Goal: Navigation & Orientation: Understand site structure

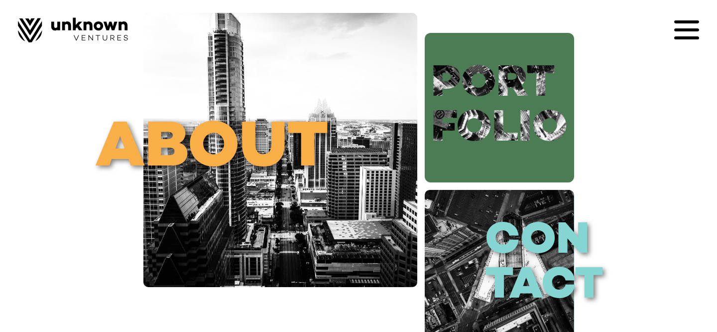
click at [481, 111] on link "port folio" at bounding box center [499, 107] width 149 height 149
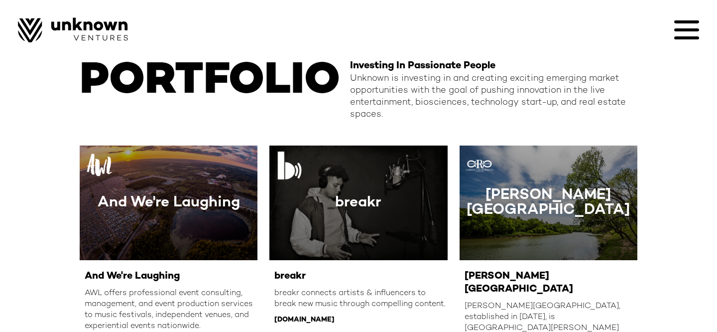
click at [106, 22] on img at bounding box center [73, 29] width 110 height 25
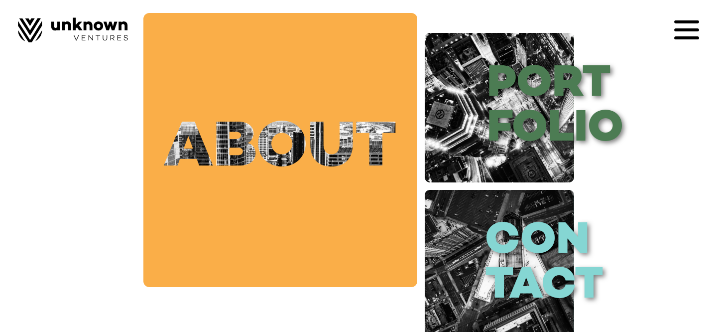
click at [330, 149] on link "about" at bounding box center [280, 150] width 274 height 274
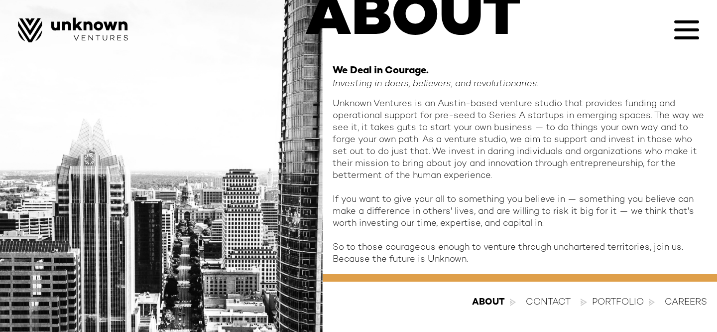
scroll to position [101, 0]
